Goal: Task Accomplishment & Management: Use online tool/utility

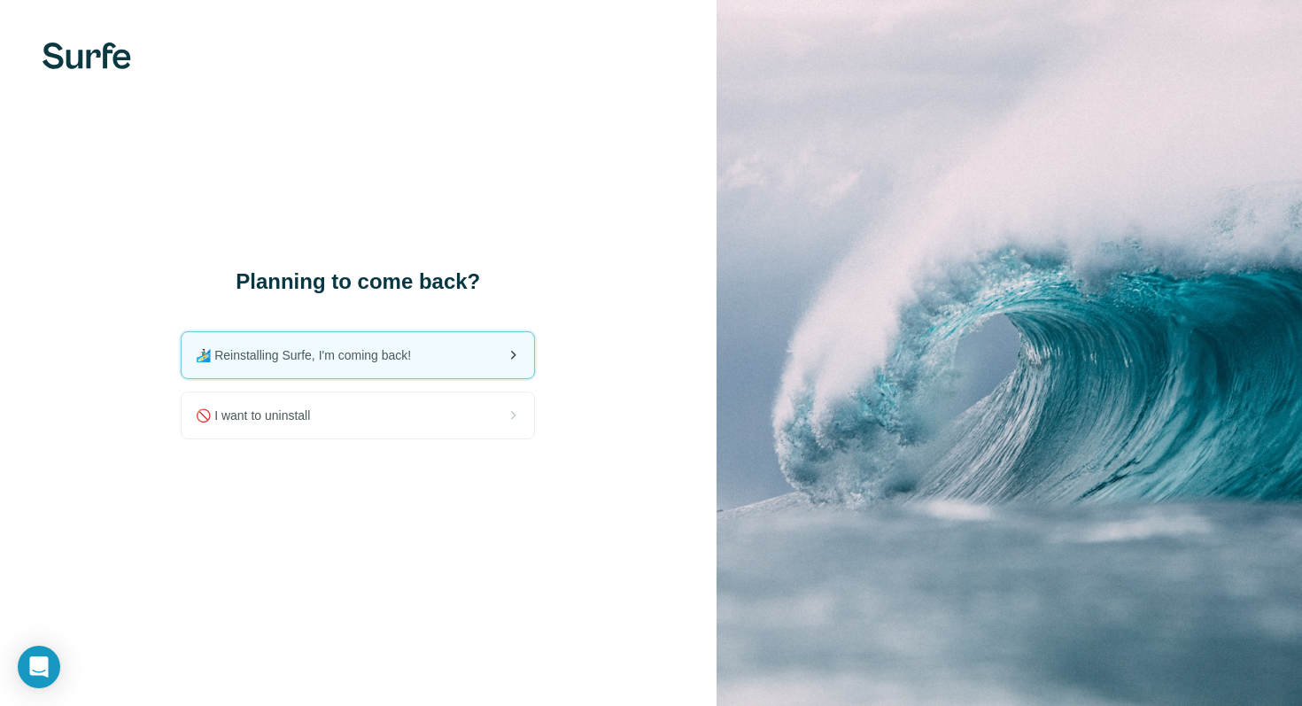
click at [369, 358] on span "🏄🏻‍♂️ Reinstalling Surfe, I'm coming back!" at bounding box center [310, 355] width 229 height 18
